Goal: Task Accomplishment & Management: Use online tool/utility

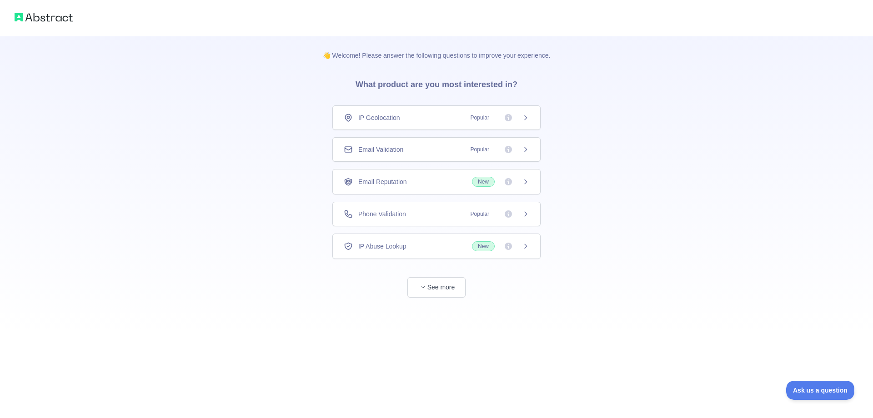
click at [373, 151] on span "Email Validation" at bounding box center [380, 149] width 45 height 9
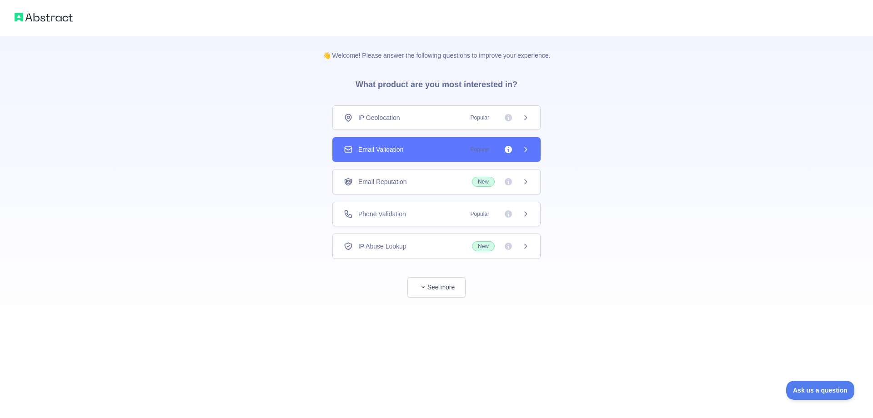
click at [415, 155] on div "Email Validation Popular" at bounding box center [436, 149] width 208 height 25
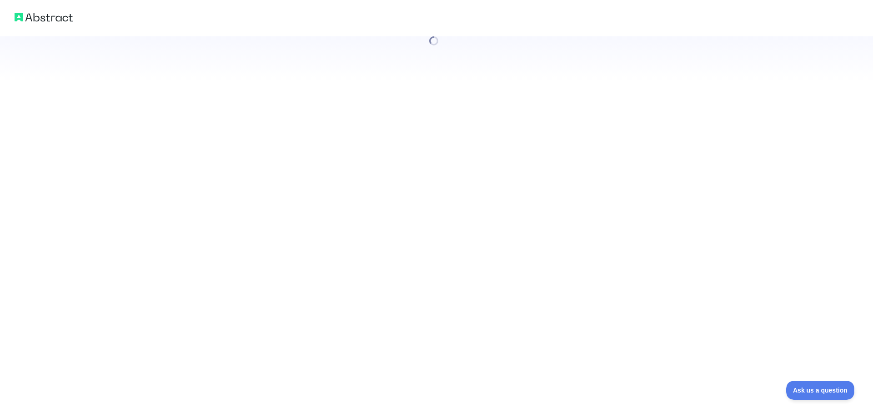
click at [438, 287] on div at bounding box center [436, 209] width 873 height 418
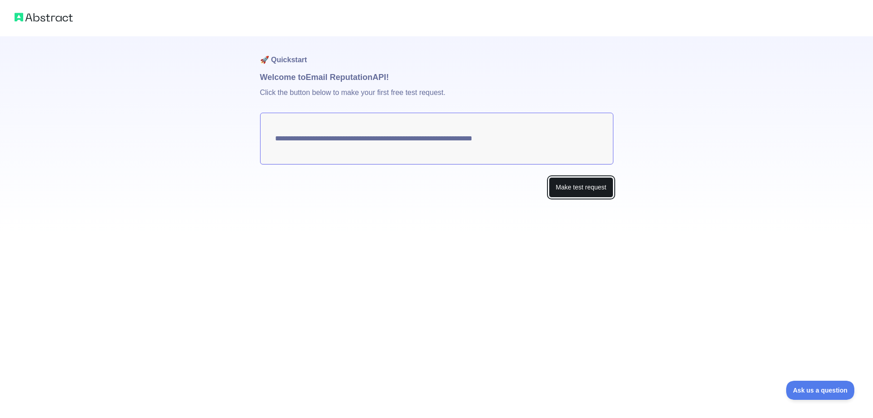
click at [559, 185] on button "Make test request" at bounding box center [581, 187] width 64 height 20
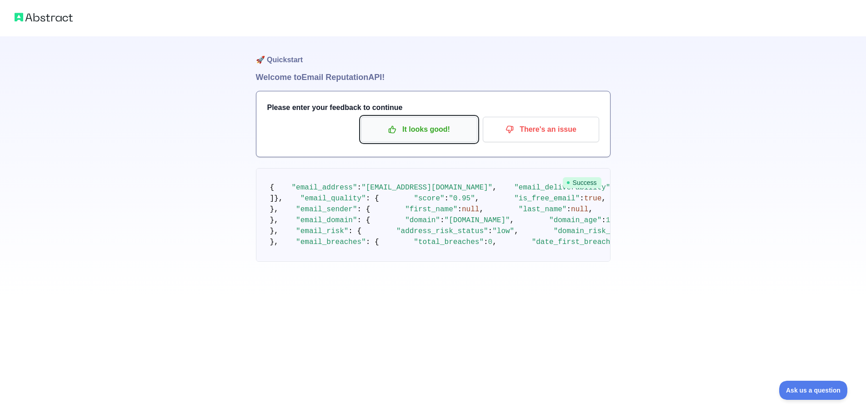
click at [435, 126] on p "It looks good!" at bounding box center [419, 129] width 103 height 15
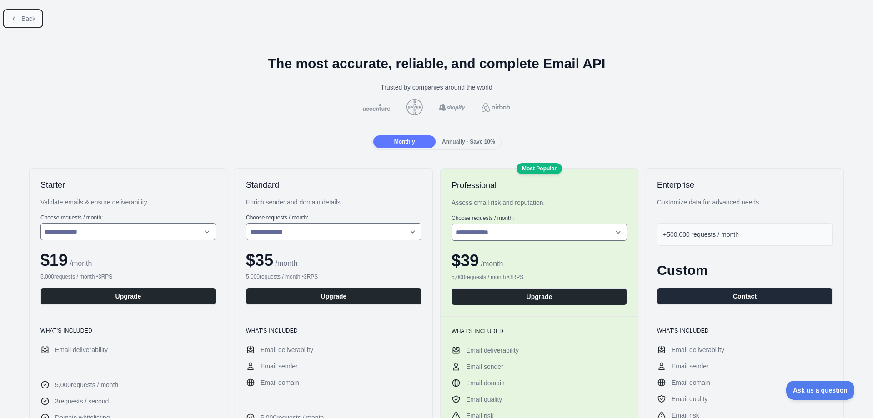
click at [20, 19] on button "Back" at bounding box center [23, 18] width 37 height 15
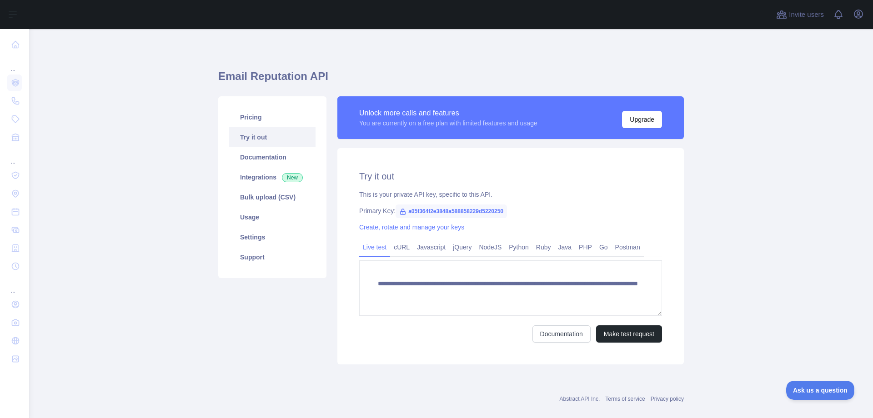
click at [429, 212] on span "a05f364f2e3848a588858229d5220250" at bounding box center [450, 212] width 111 height 14
copy span "a05f364f2e3848a588858229d5220250"
click at [813, 296] on main "**********" at bounding box center [451, 223] width 844 height 389
